Goal: Navigation & Orientation: Find specific page/section

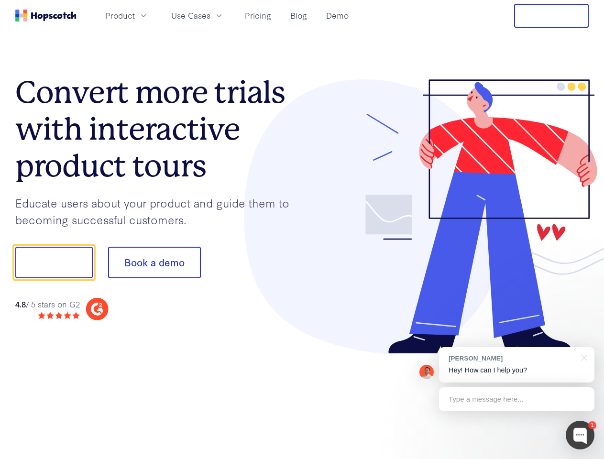
click at [302, 230] on div at bounding box center [445, 216] width 287 height 275
click at [135, 15] on span "Product" at bounding box center [120, 16] width 30 height 12
click at [211, 15] on span "Use Cases" at bounding box center [190, 16] width 39 height 12
click at [552, 16] on button "Free Trial" at bounding box center [551, 16] width 75 height 24
click at [54, 263] on button "Show me!" at bounding box center [54, 263] width 78 height 32
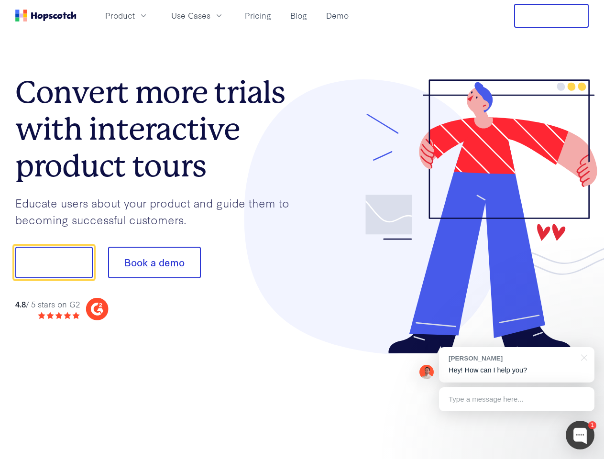
click at [154, 263] on button "Book a demo" at bounding box center [154, 263] width 93 height 32
click at [581, 436] on div at bounding box center [580, 435] width 29 height 29
click at [517, 365] on div "[PERSON_NAME] Hey! How can I help you?" at bounding box center [517, 364] width 156 height 35
click at [583, 357] on div at bounding box center [583, 357] width 24 height 20
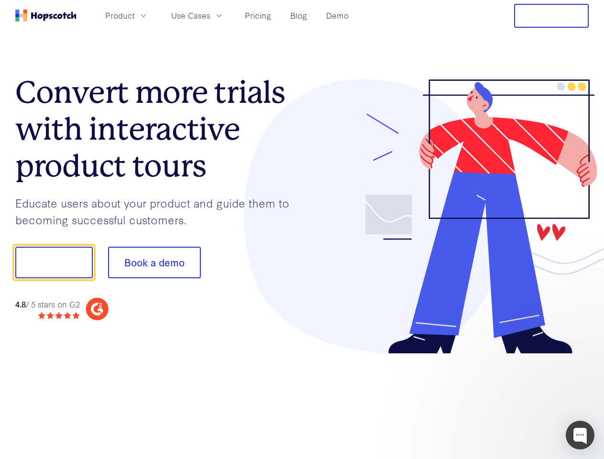
click at [517, 400] on div at bounding box center [504, 261] width 179 height 319
